Goal: Task Accomplishment & Management: Use online tool/utility

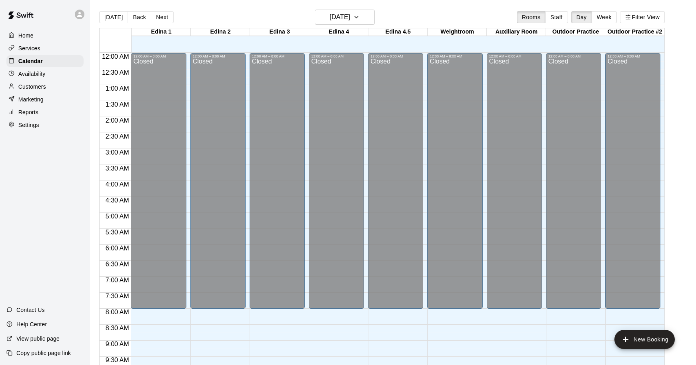
scroll to position [423, 0]
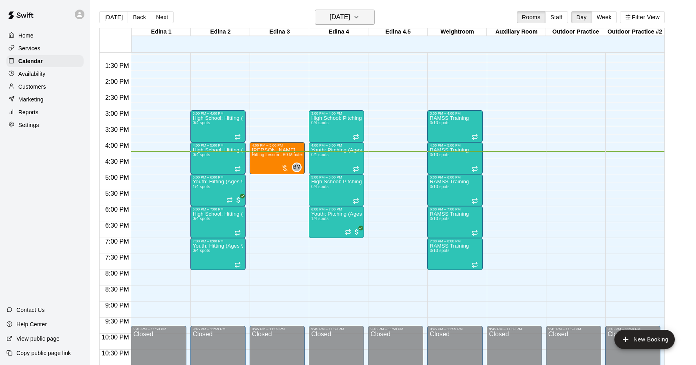
click at [347, 15] on h6 "[DATE]" at bounding box center [339, 17] width 20 height 11
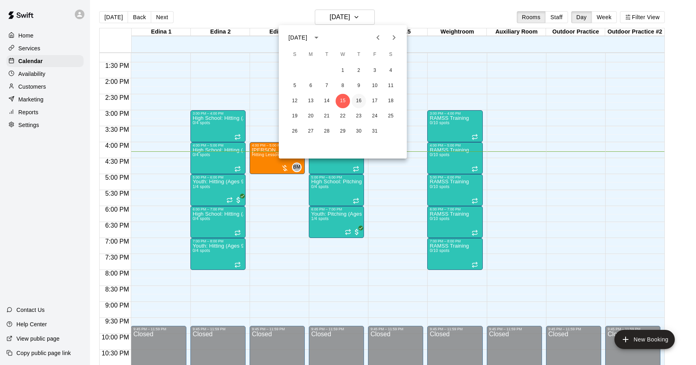
click at [361, 101] on button "16" at bounding box center [358, 101] width 14 height 14
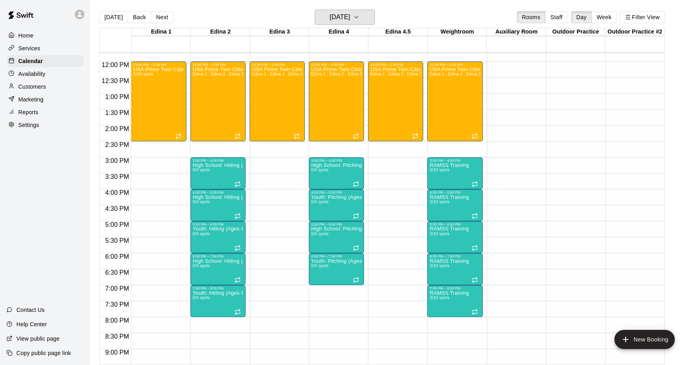
scroll to position [376, 0]
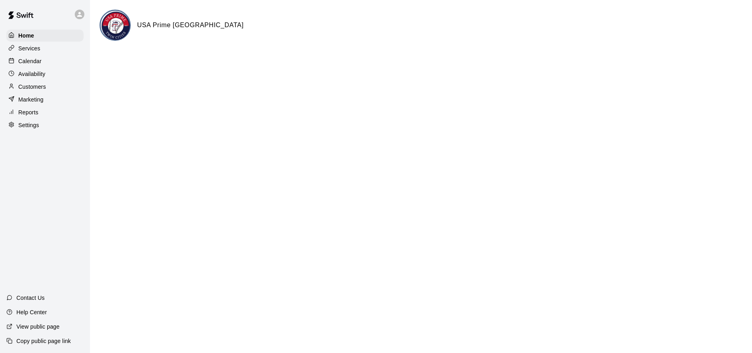
click at [35, 62] on p "Calendar" at bounding box center [29, 61] width 23 height 8
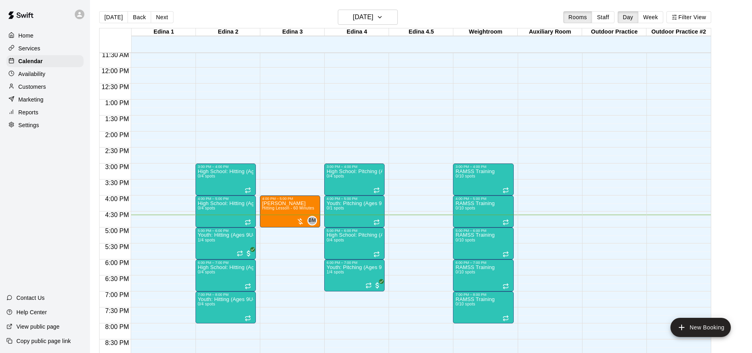
scroll to position [370, 0]
